Goal: Task Accomplishment & Management: Complete application form

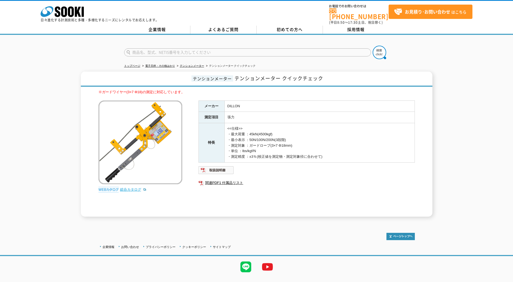
click at [136, 188] on link "総合カタログ" at bounding box center [133, 190] width 27 height 4
click at [428, 14] on strong "お見積り･お問い合わせ" at bounding box center [427, 11] width 45 height 6
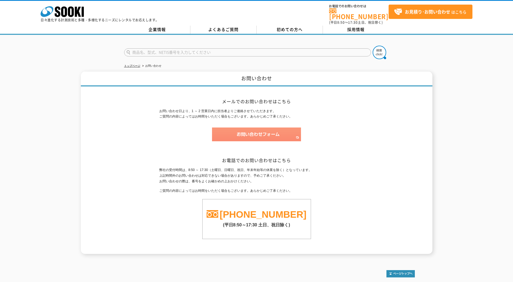
click at [249, 131] on img at bounding box center [256, 135] width 89 height 14
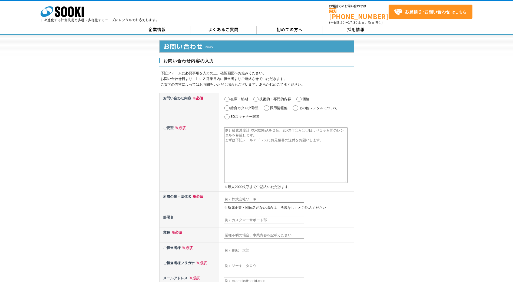
click at [300, 97] on input "価格" at bounding box center [299, 99] width 7 height 5
radio input "true"
